Goal: Go to known website: Access a specific website the user already knows

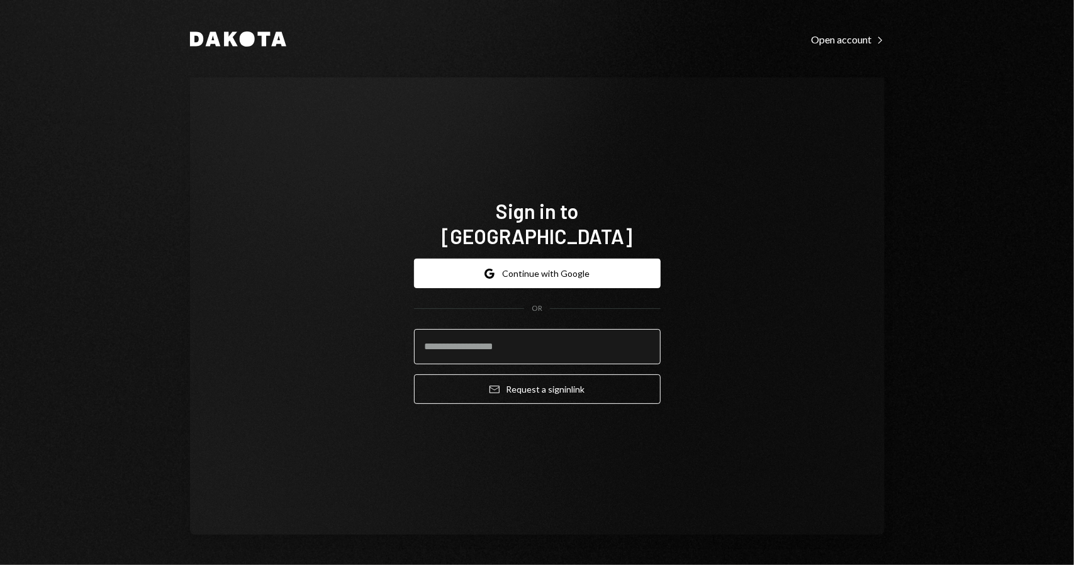
click at [490, 332] on input "email" at bounding box center [537, 346] width 247 height 35
type input "**********"
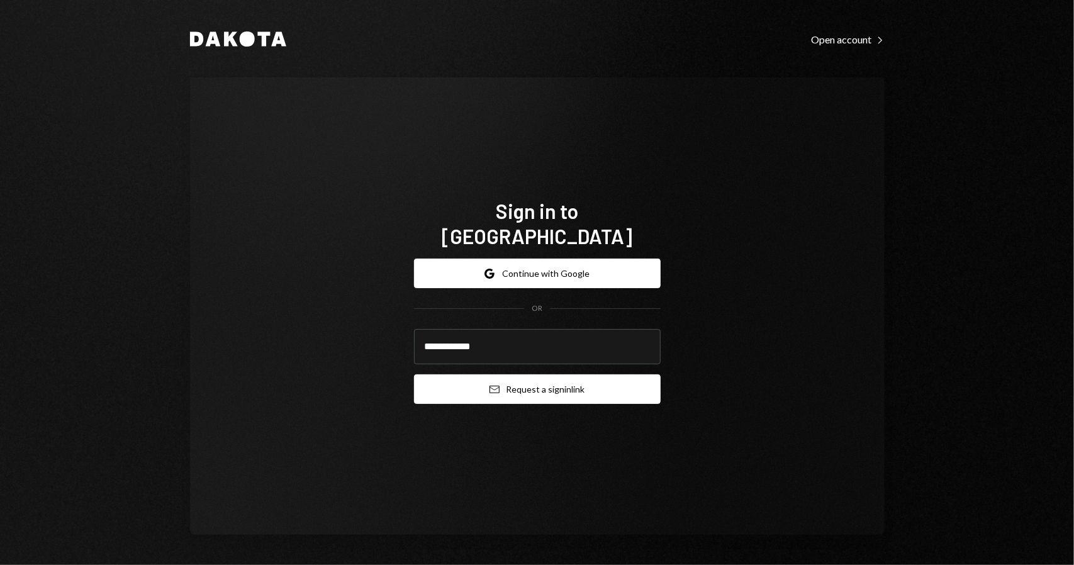
click at [524, 380] on button "Email Request a sign in link" at bounding box center [537, 389] width 247 height 30
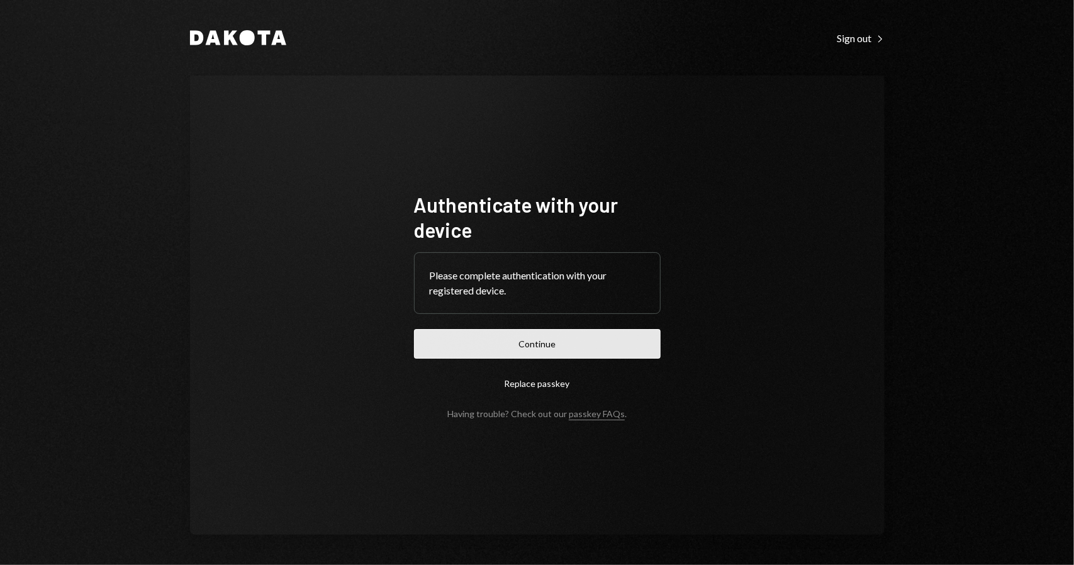
click at [522, 344] on button "Continue" at bounding box center [537, 344] width 247 height 30
